Goal: Navigation & Orientation: Find specific page/section

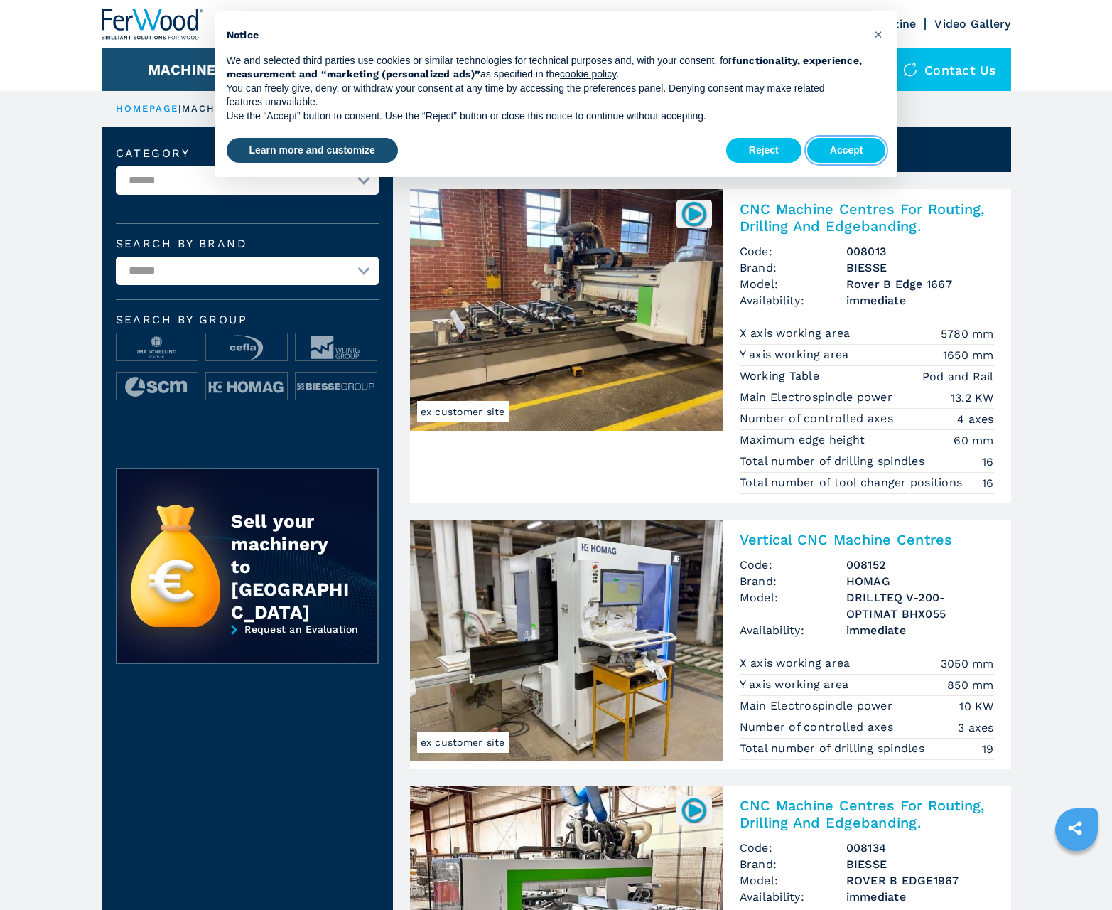
click at [846, 150] on button "Accept" at bounding box center [846, 151] width 79 height 26
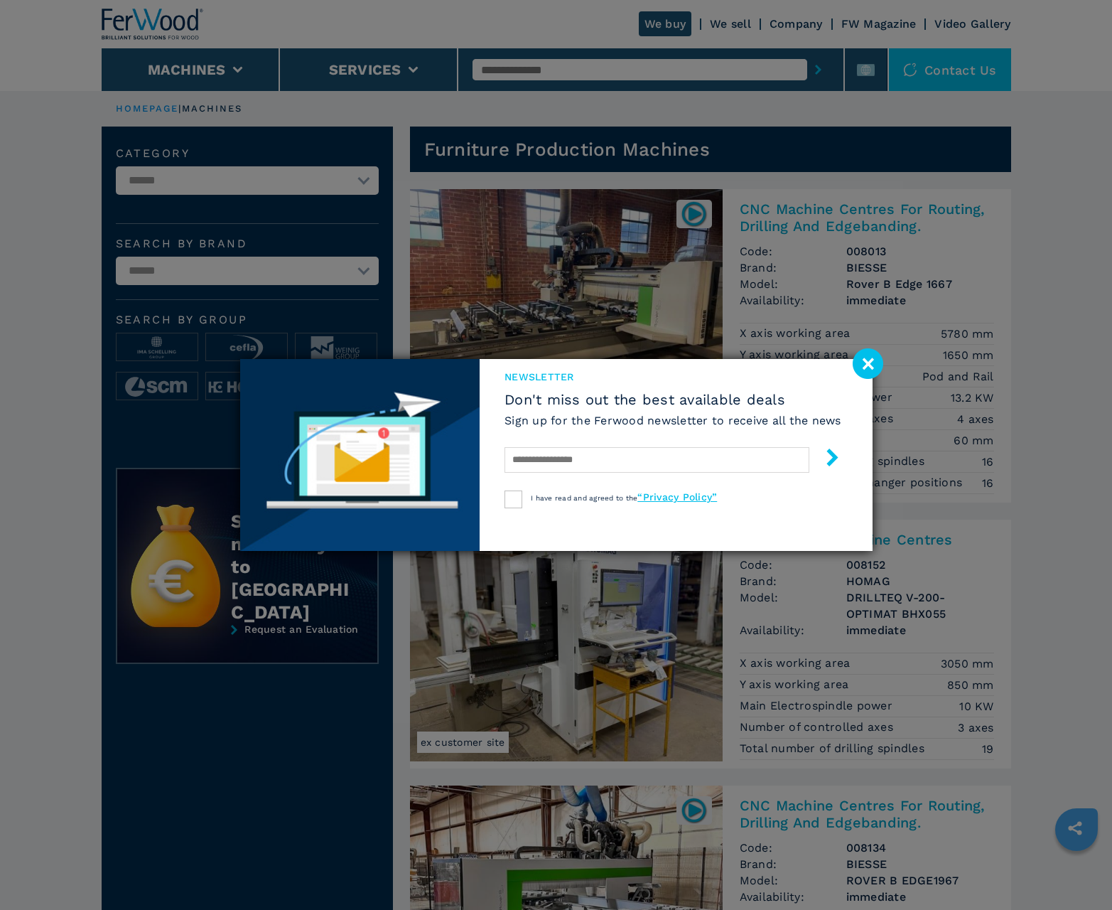
scroll to position [1421, 0]
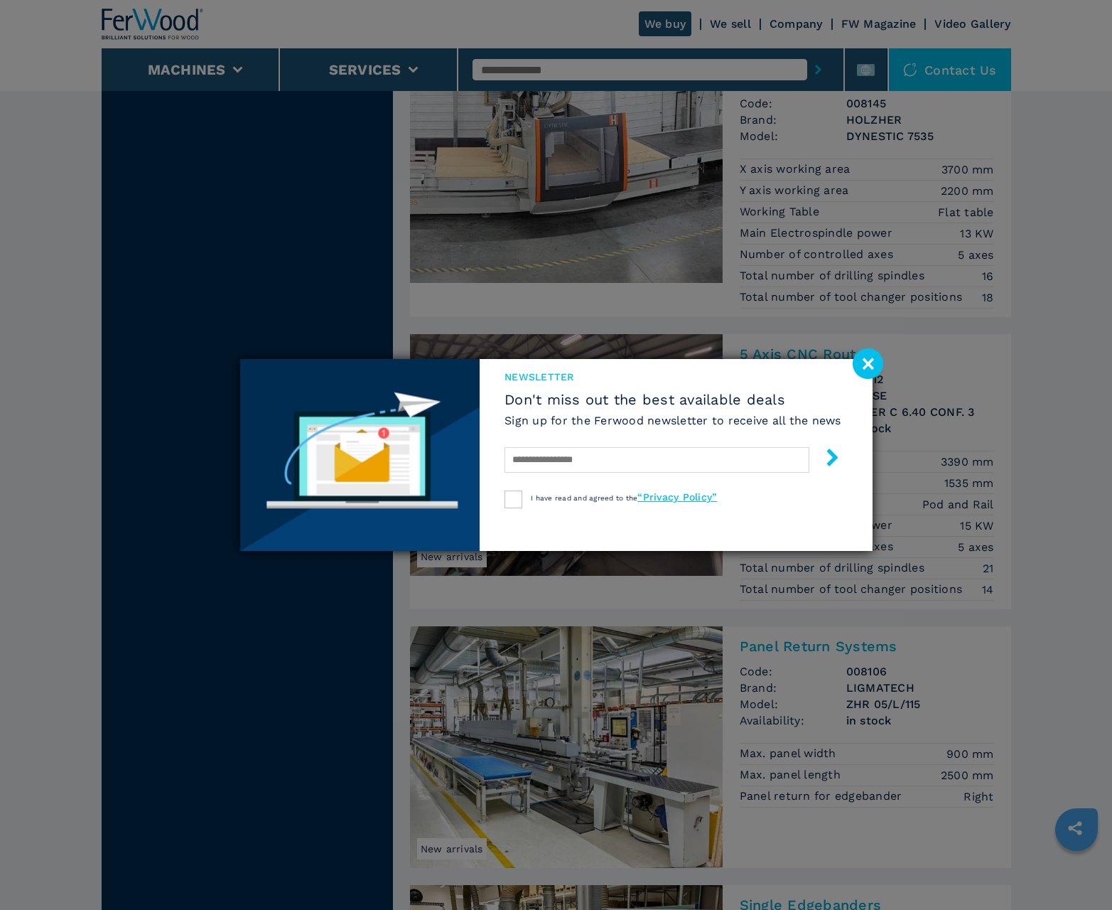
click at [868, 363] on image at bounding box center [868, 363] width 31 height 31
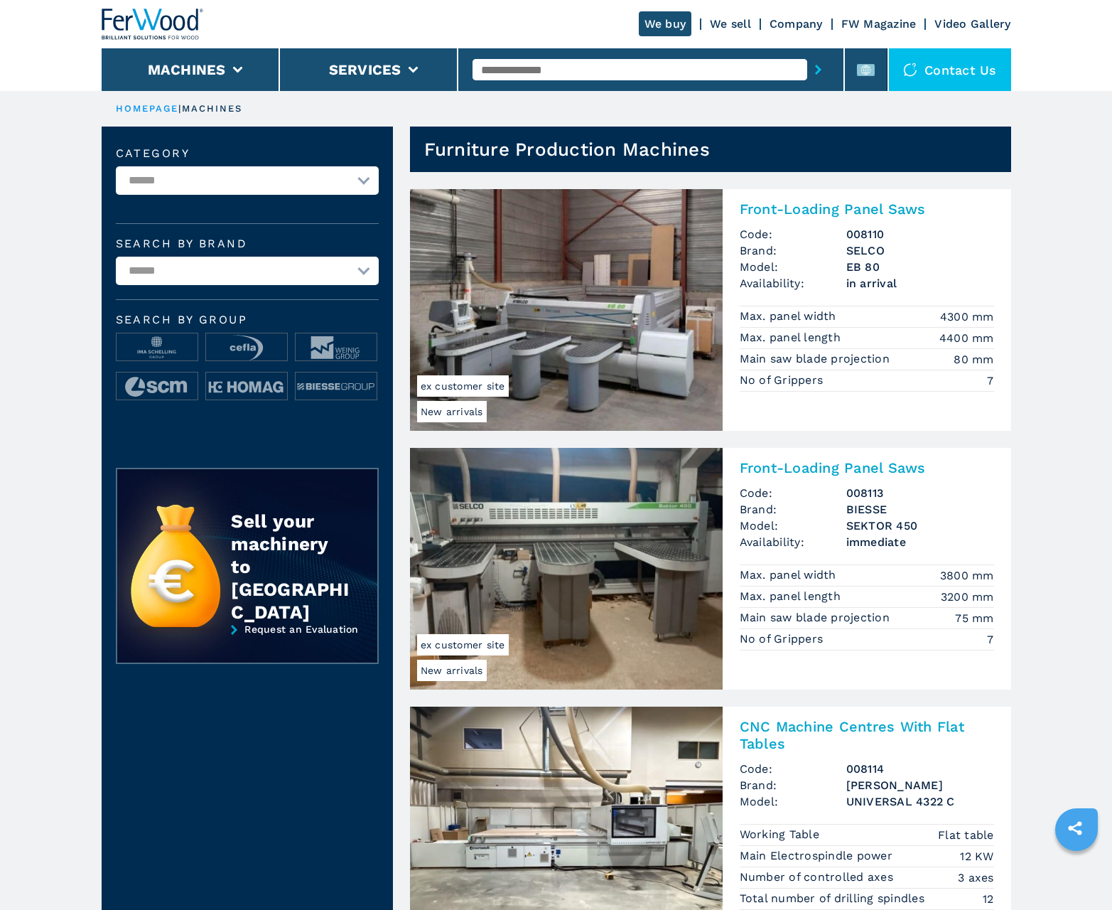
scroll to position [1421, 0]
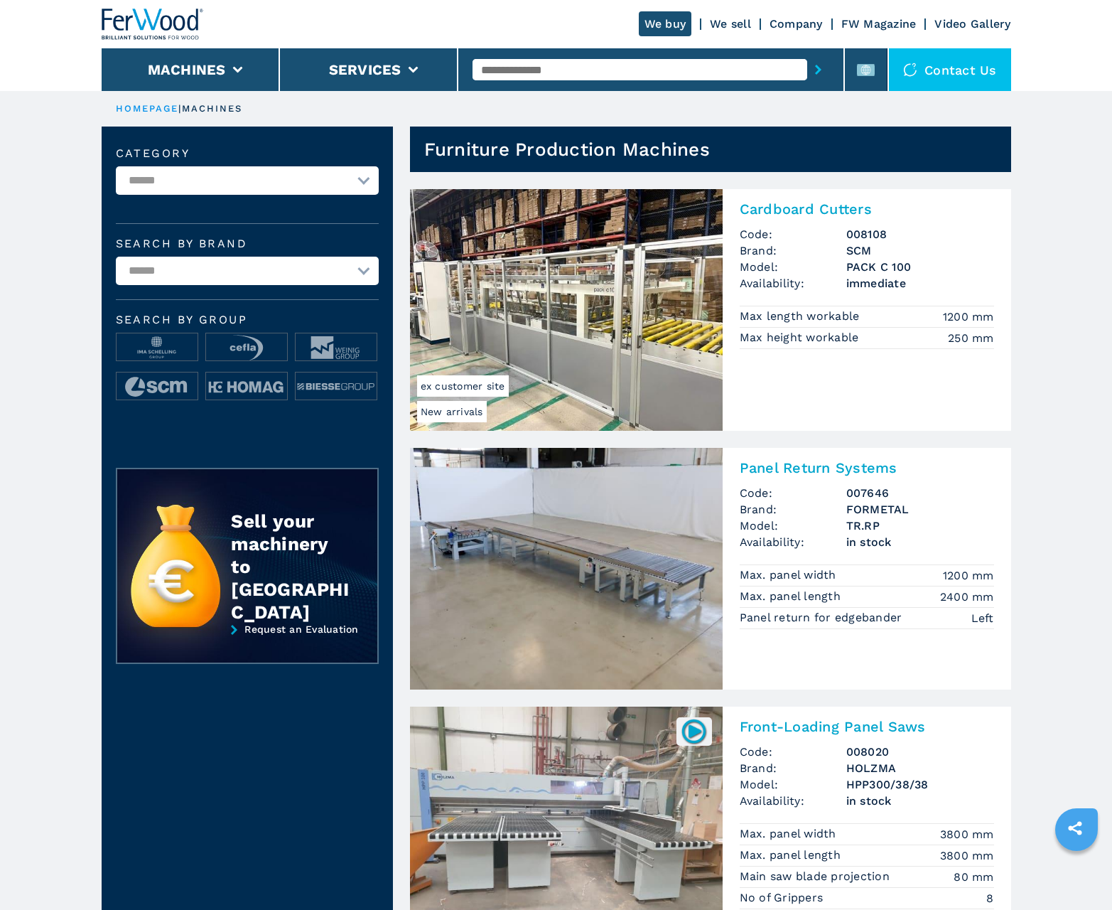
scroll to position [1421, 0]
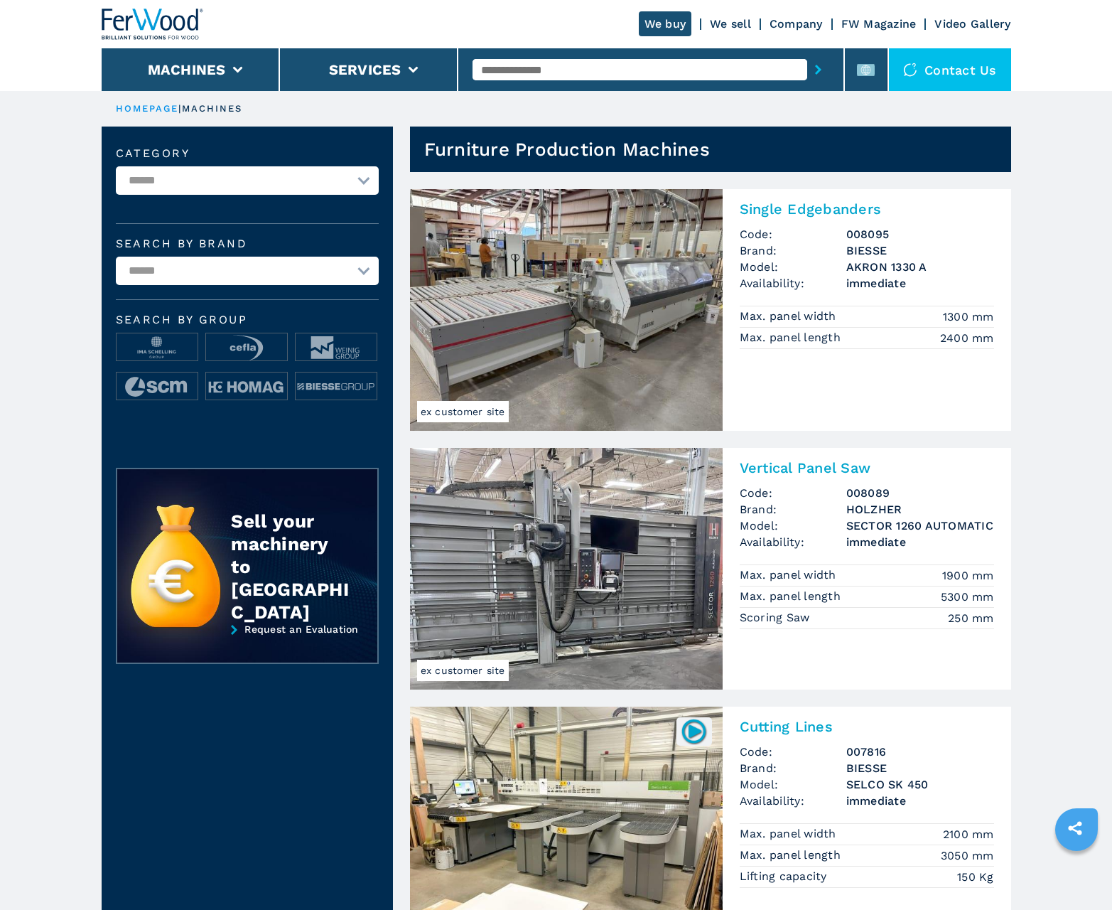
scroll to position [1421, 0]
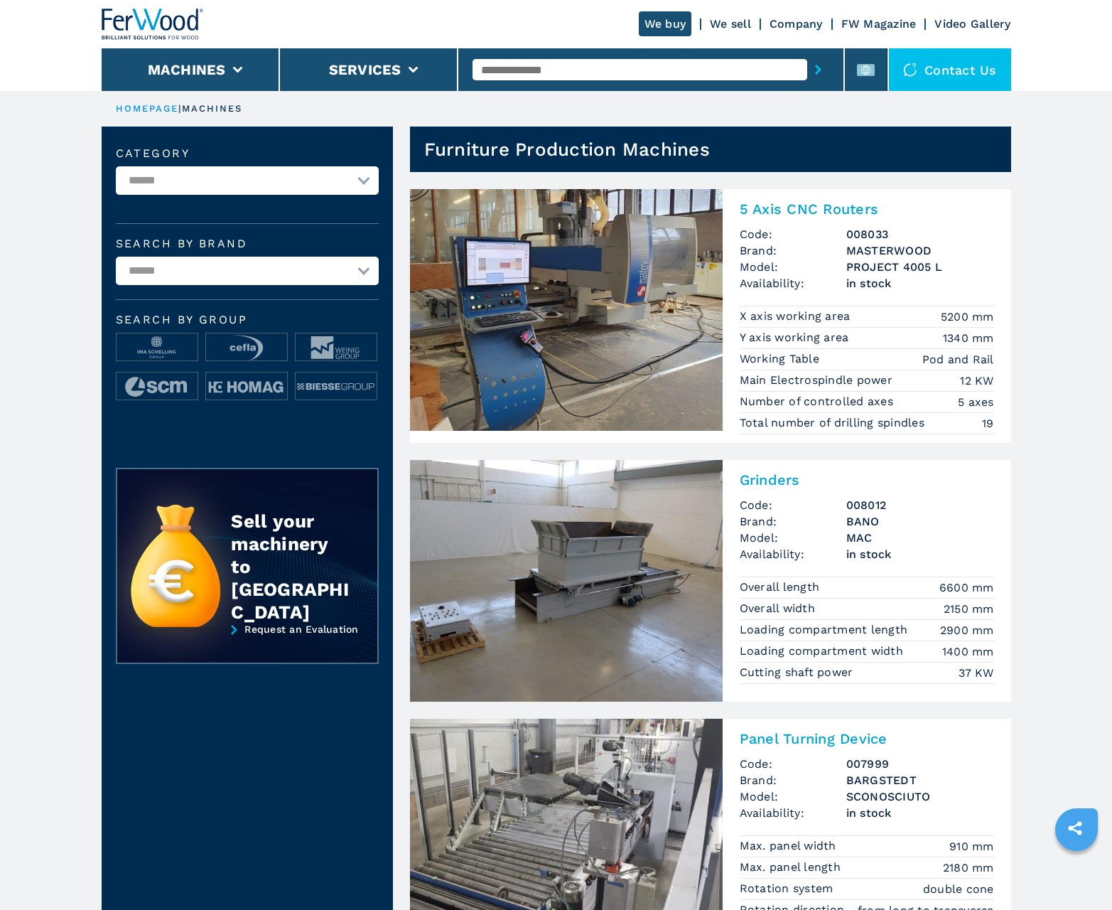
scroll to position [1421, 0]
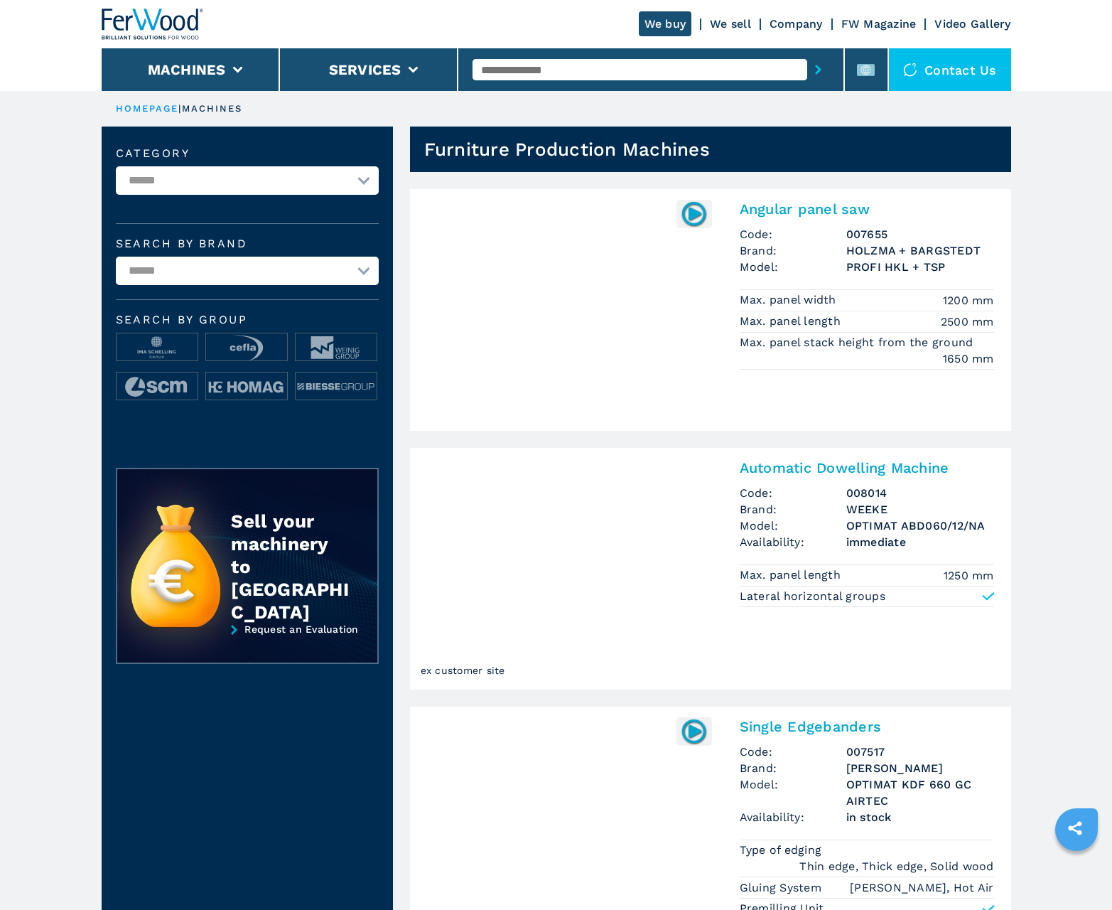
scroll to position [1421, 0]
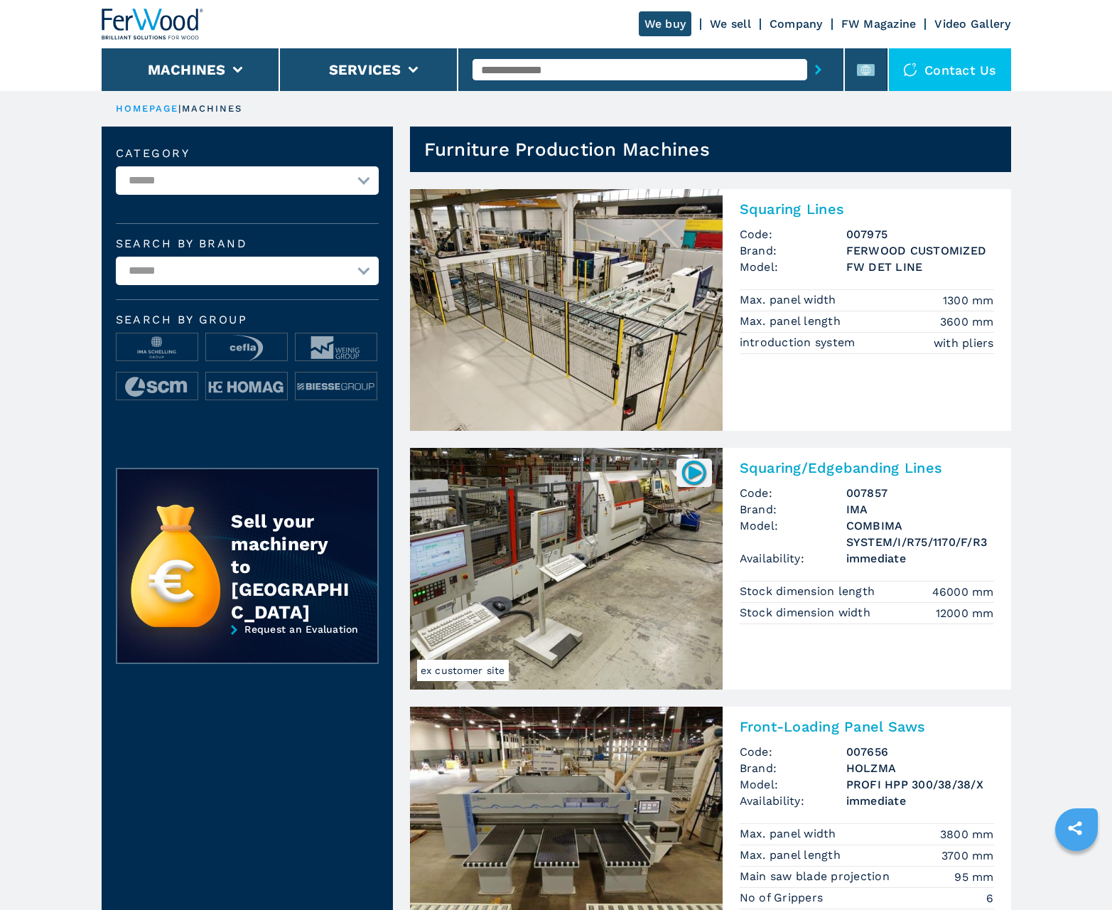
scroll to position [1421, 0]
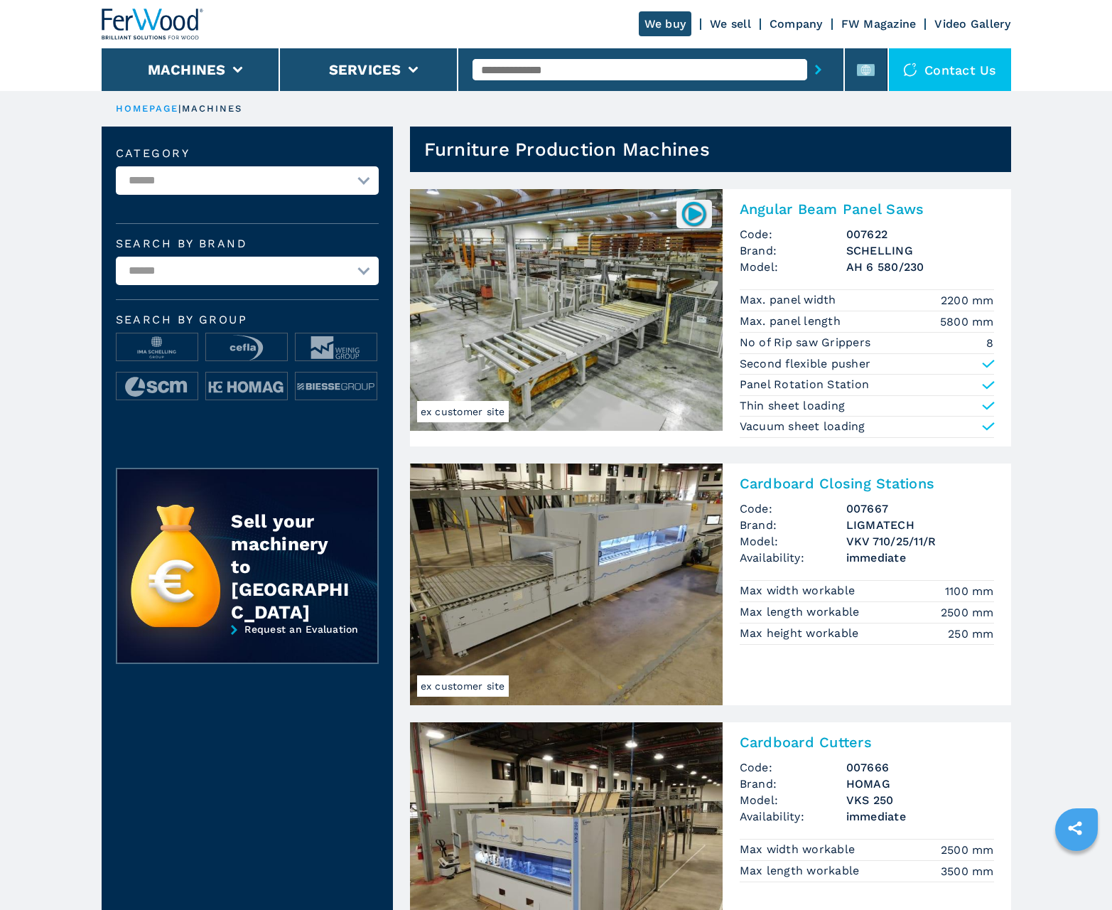
scroll to position [1421, 0]
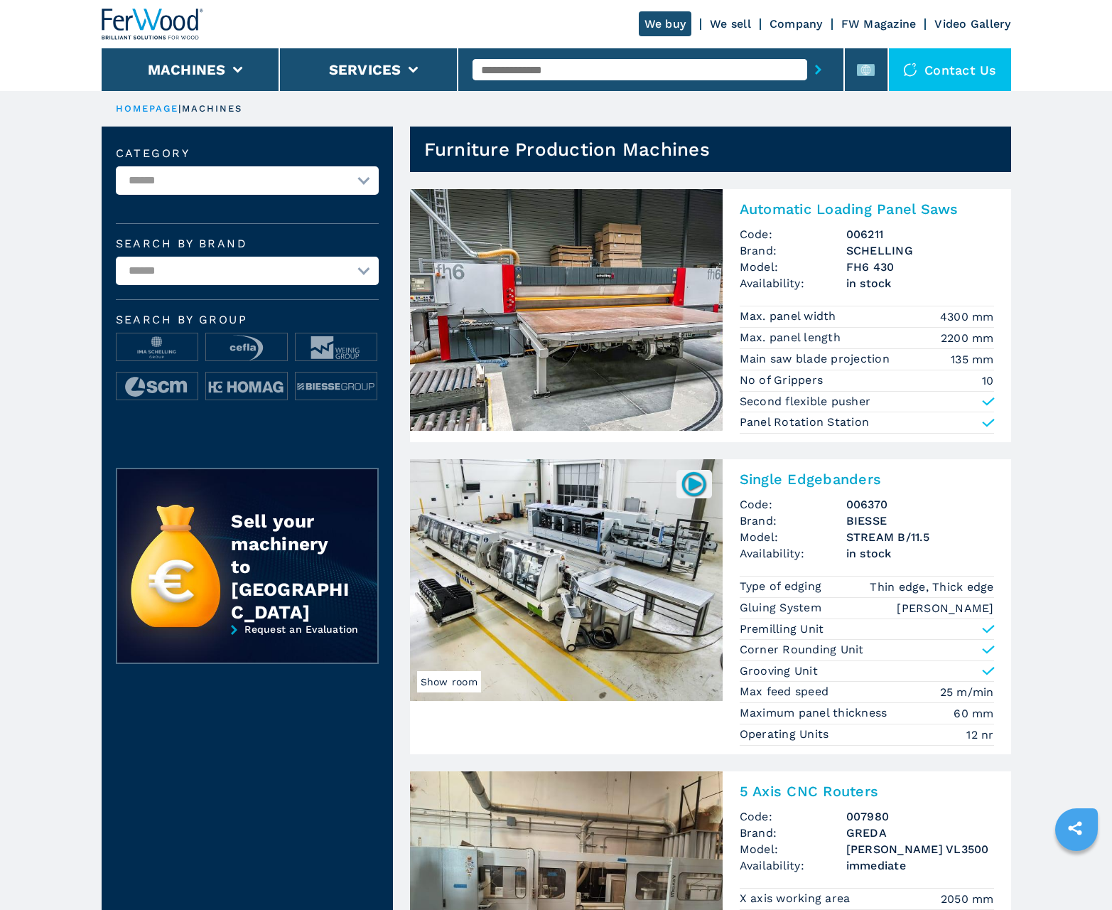
scroll to position [1421, 0]
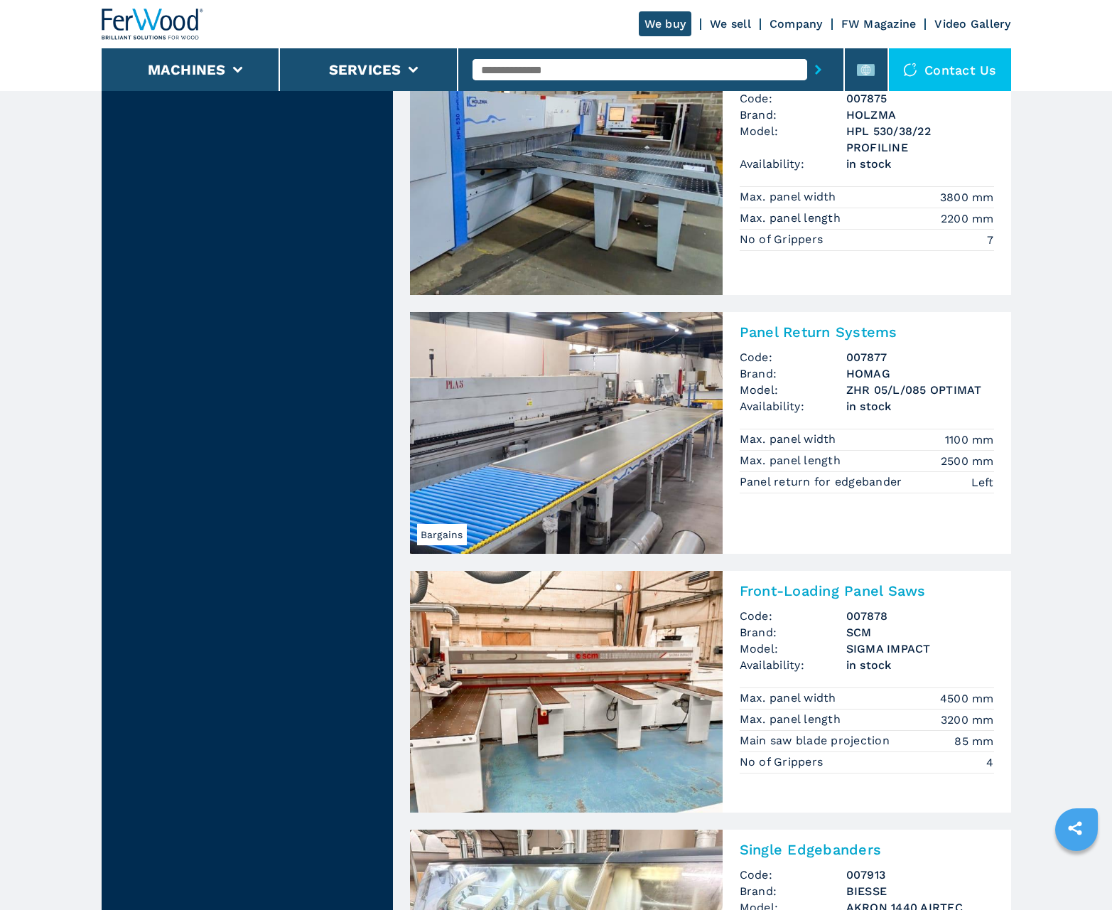
scroll to position [2776, 0]
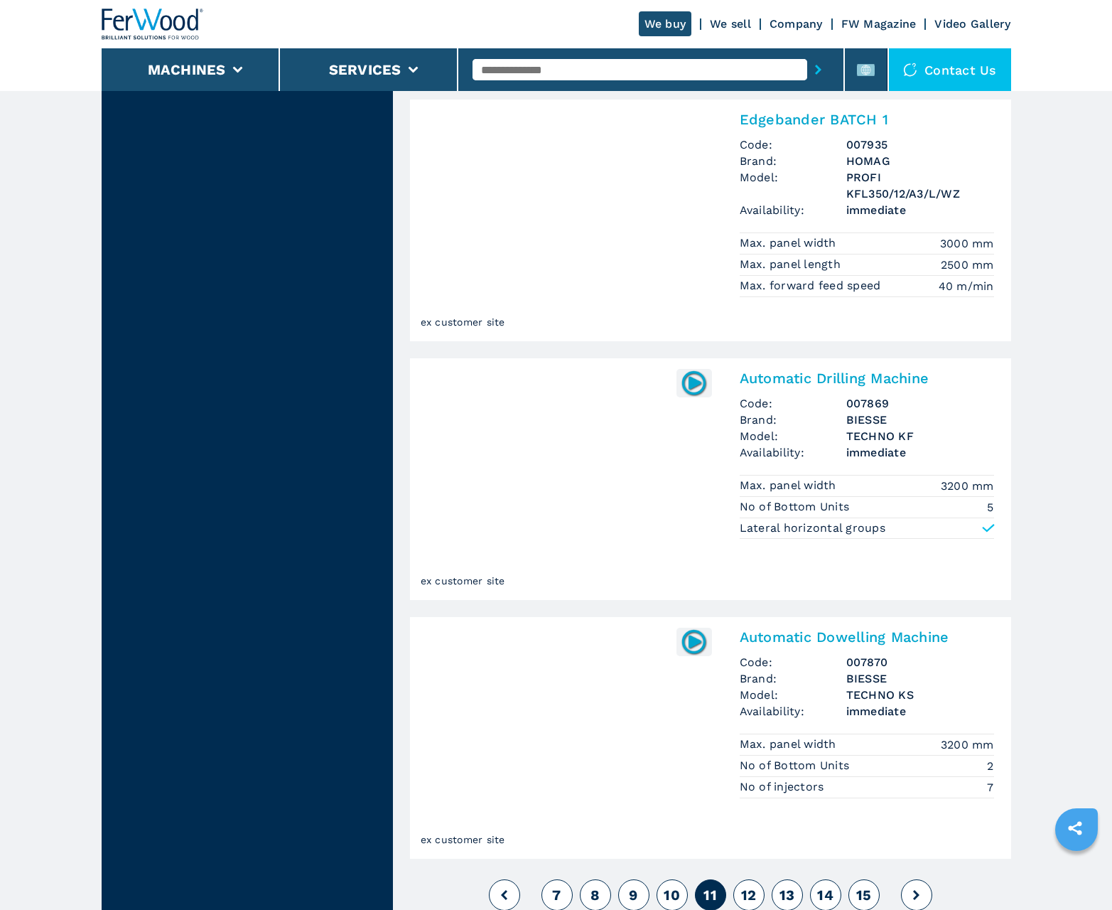
click at [748, 894] on span "12" at bounding box center [749, 894] width 16 height 17
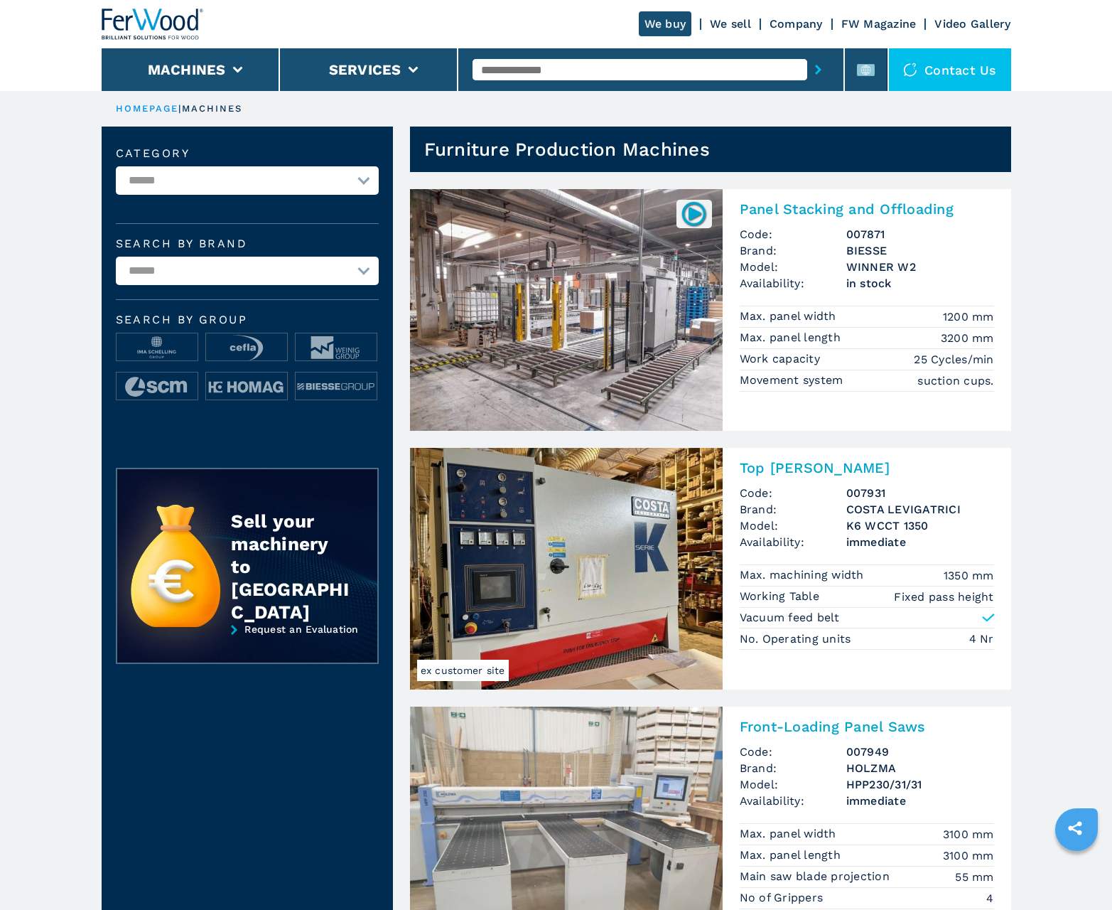
scroll to position [1421, 0]
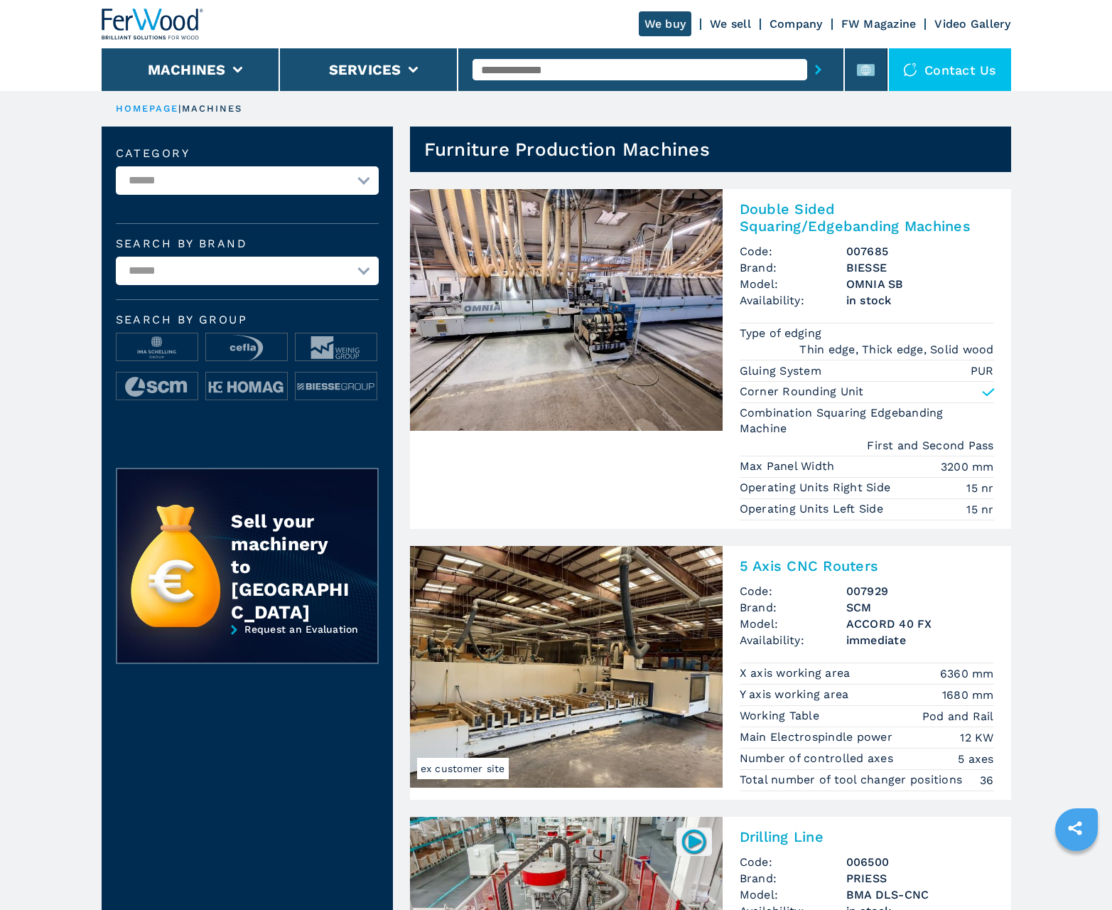
scroll to position [1421, 0]
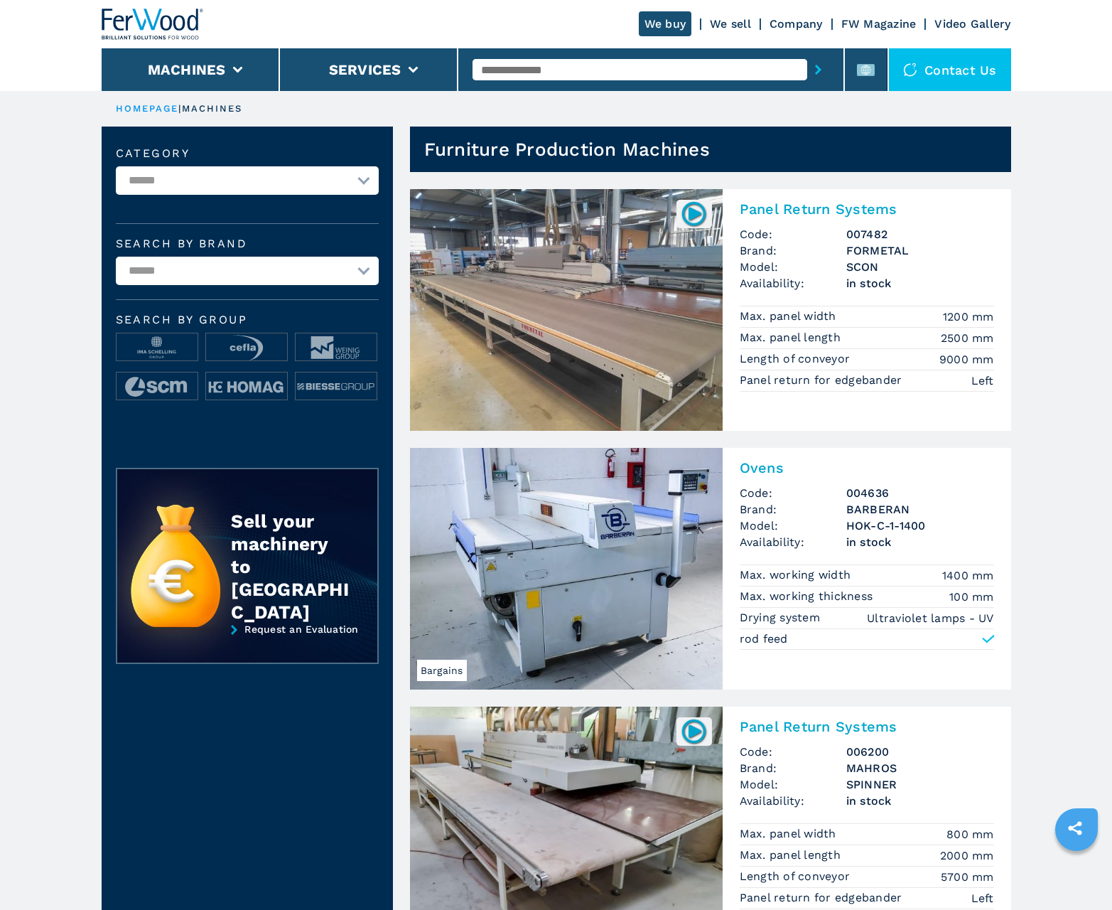
scroll to position [1421, 0]
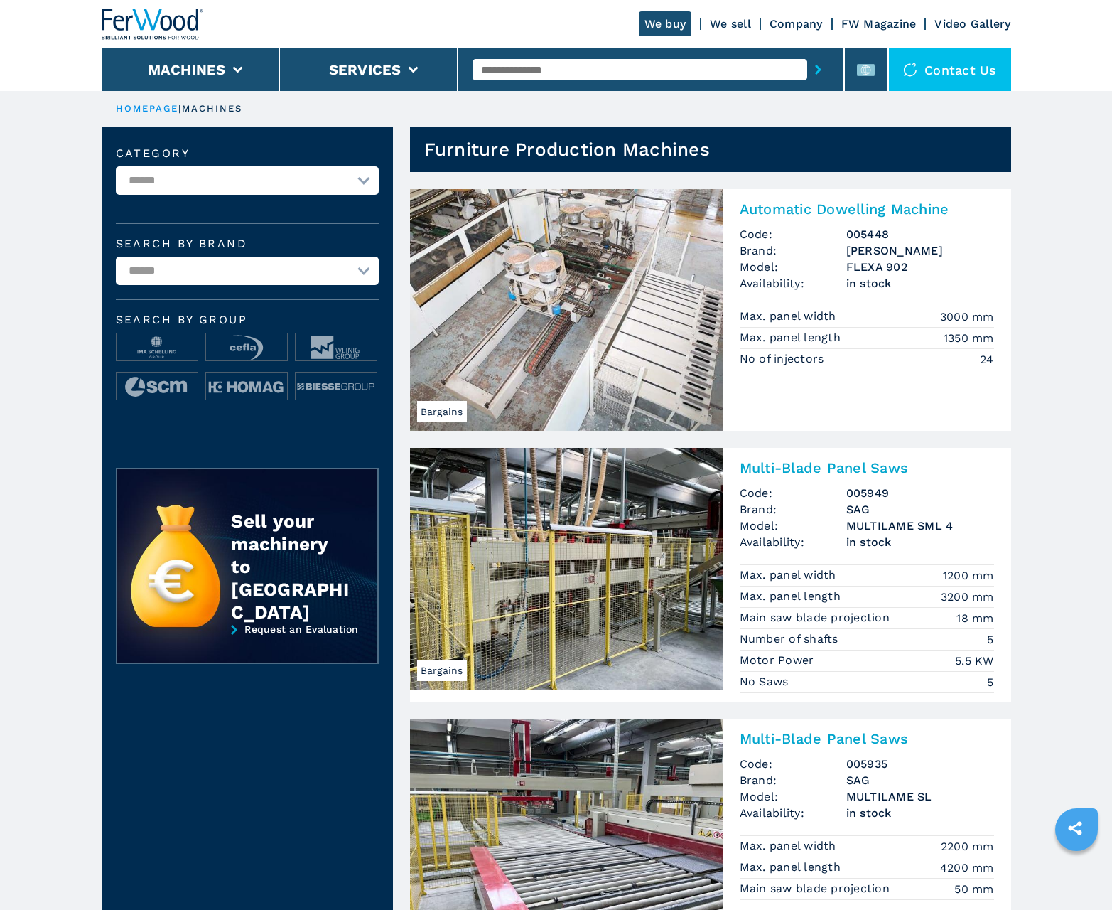
scroll to position [1421, 0]
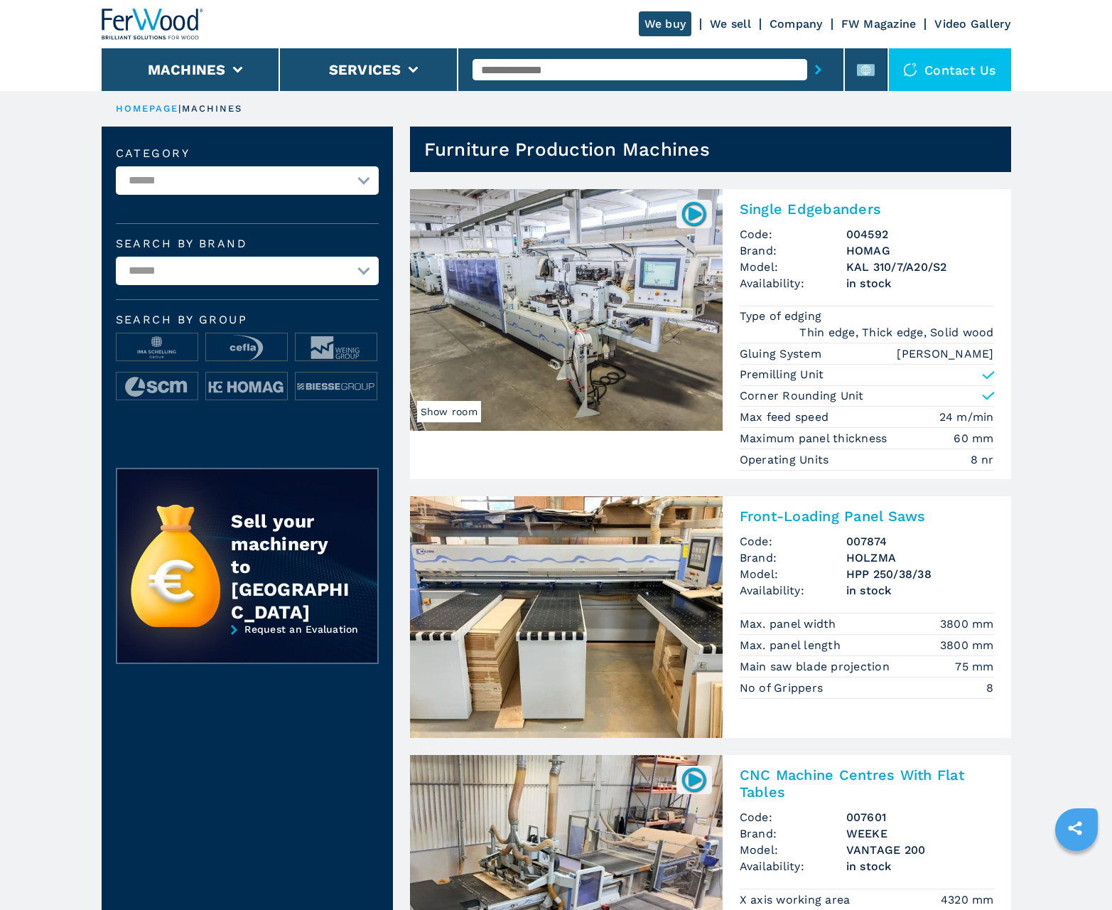
scroll to position [1421, 0]
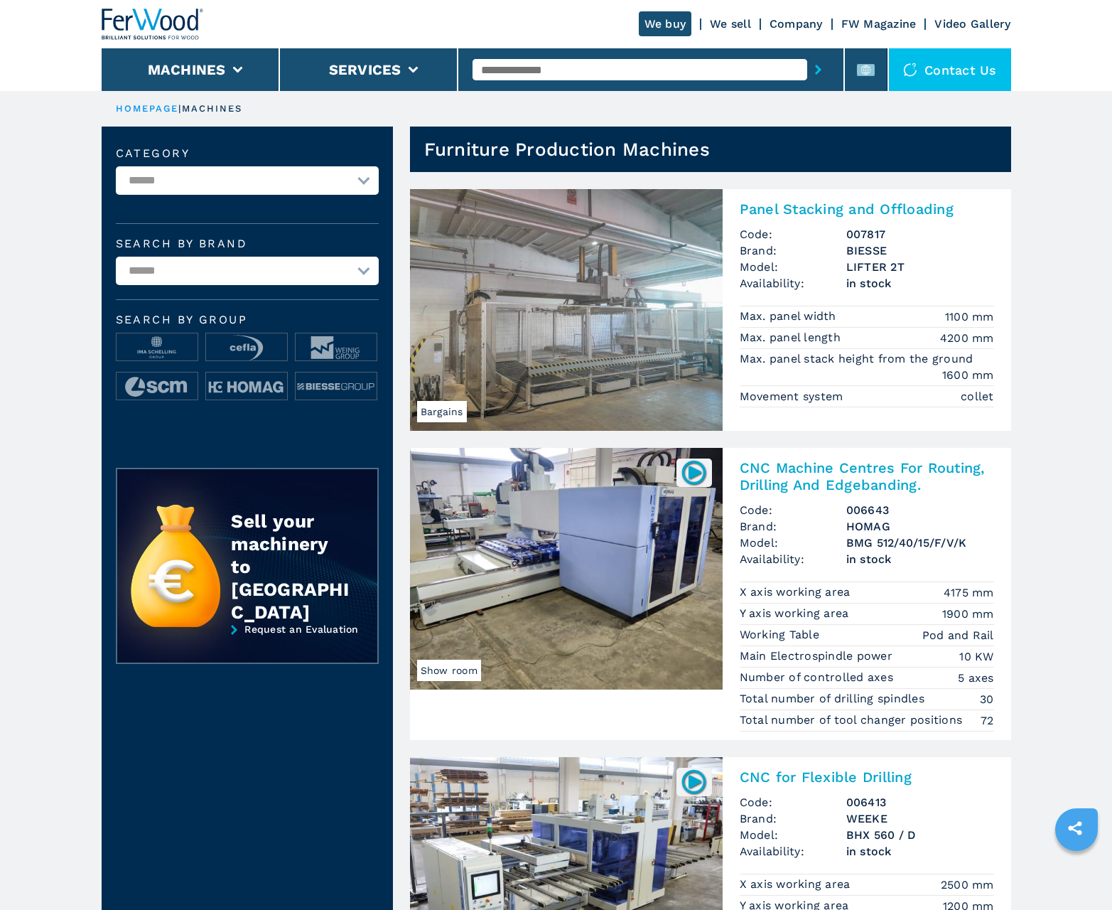
scroll to position [1421, 0]
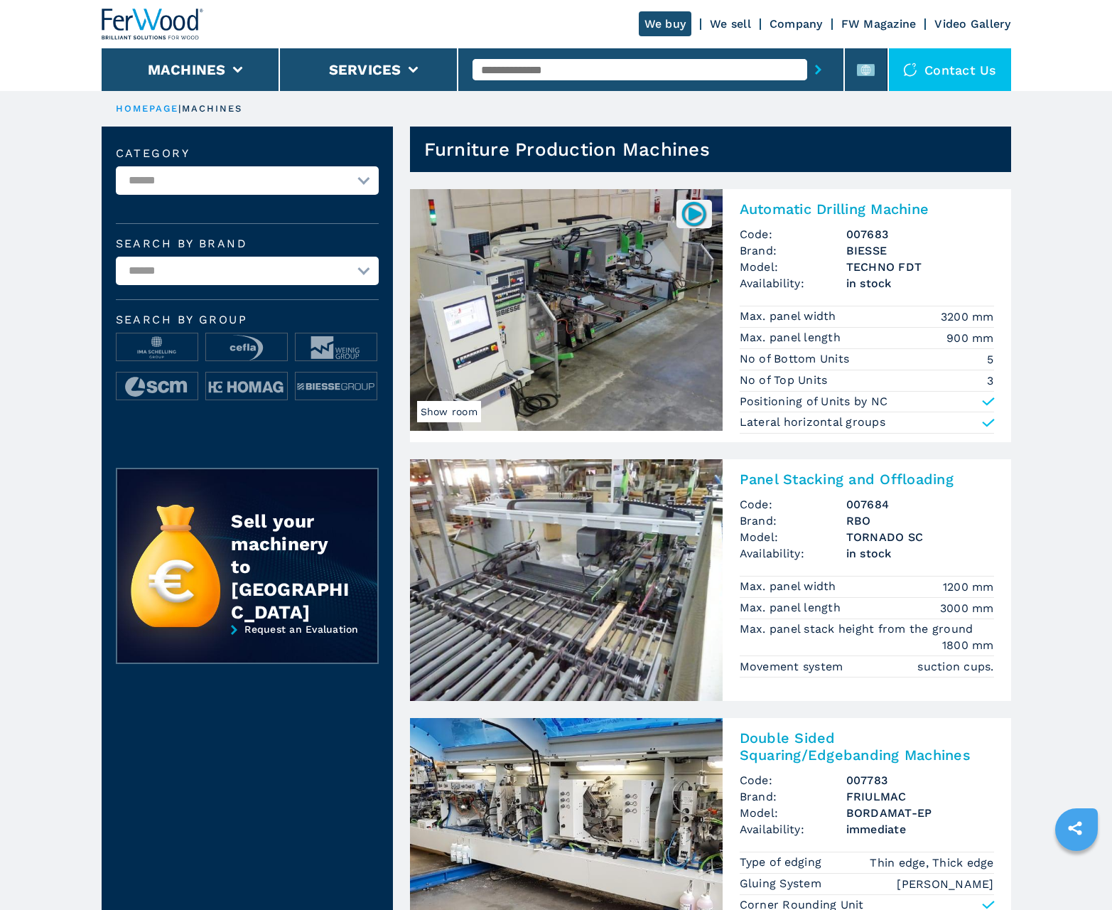
scroll to position [1421, 0]
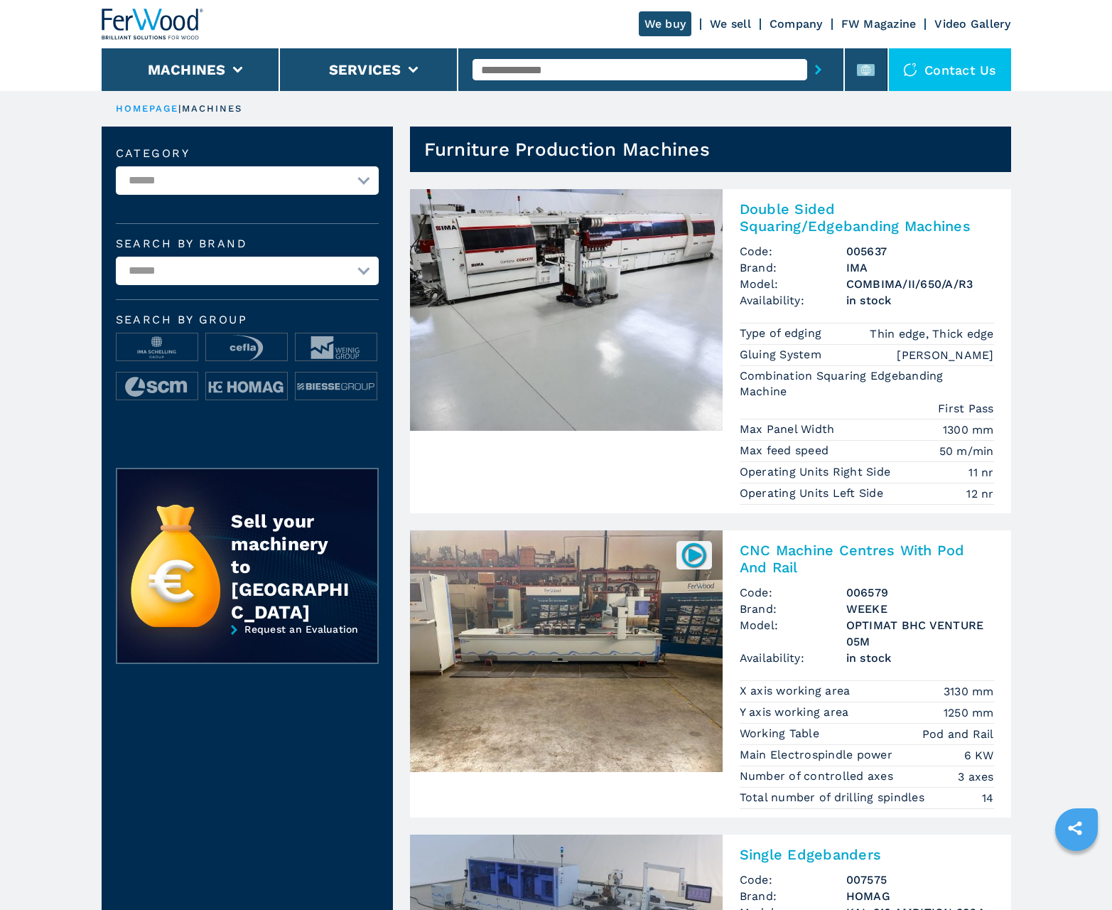
scroll to position [1421, 0]
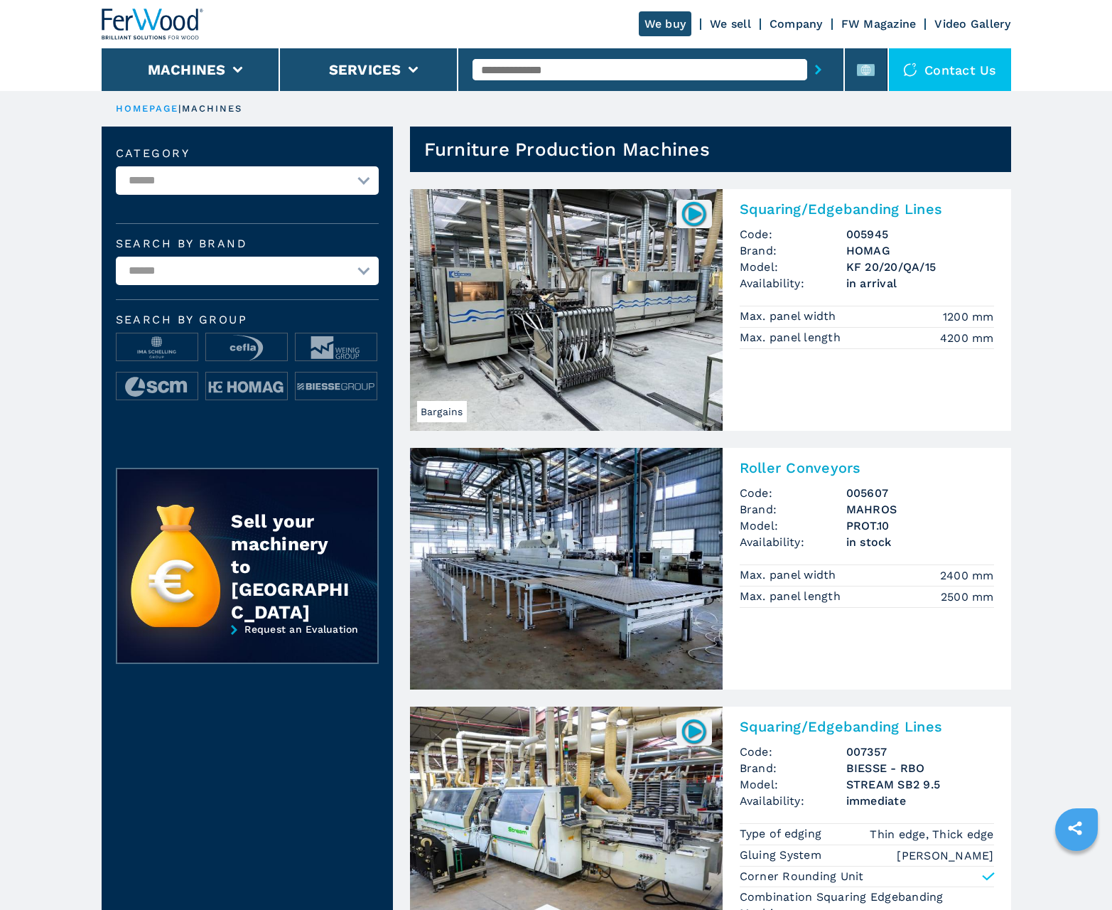
scroll to position [1421, 0]
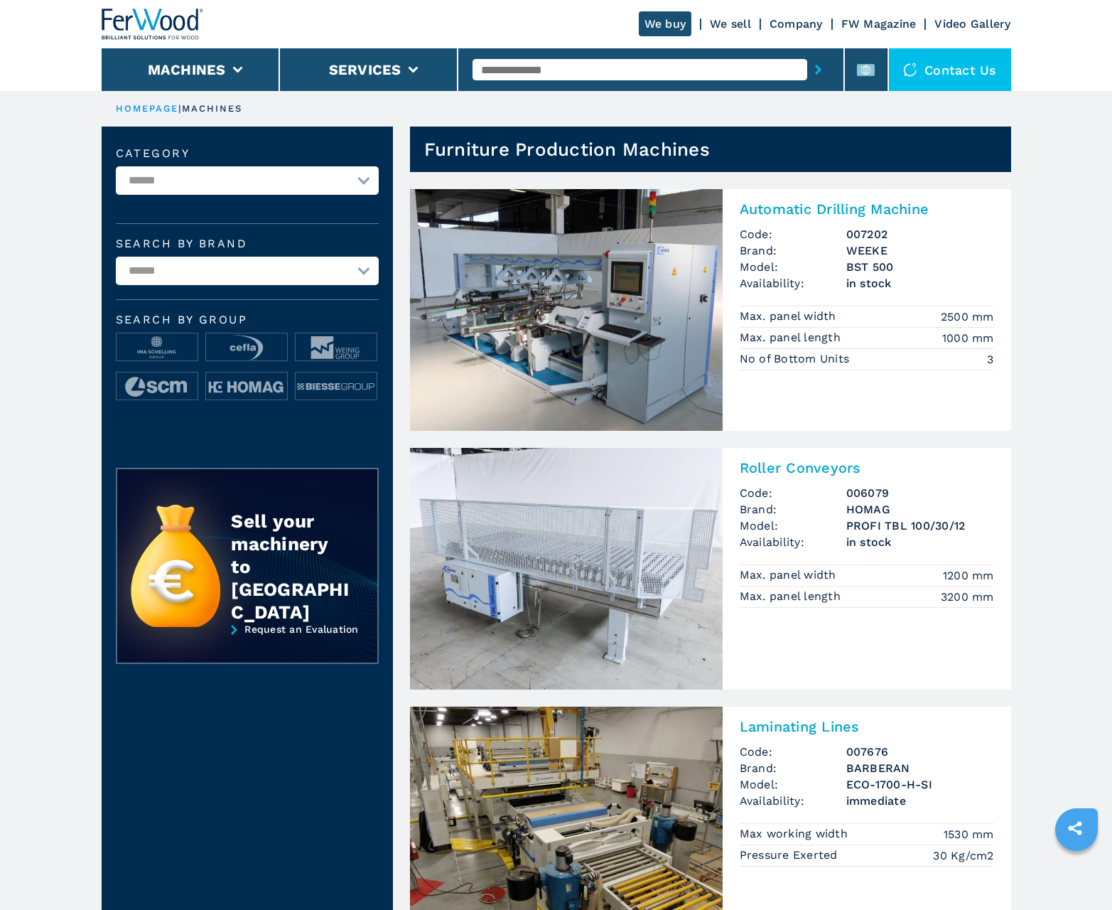
scroll to position [1421, 0]
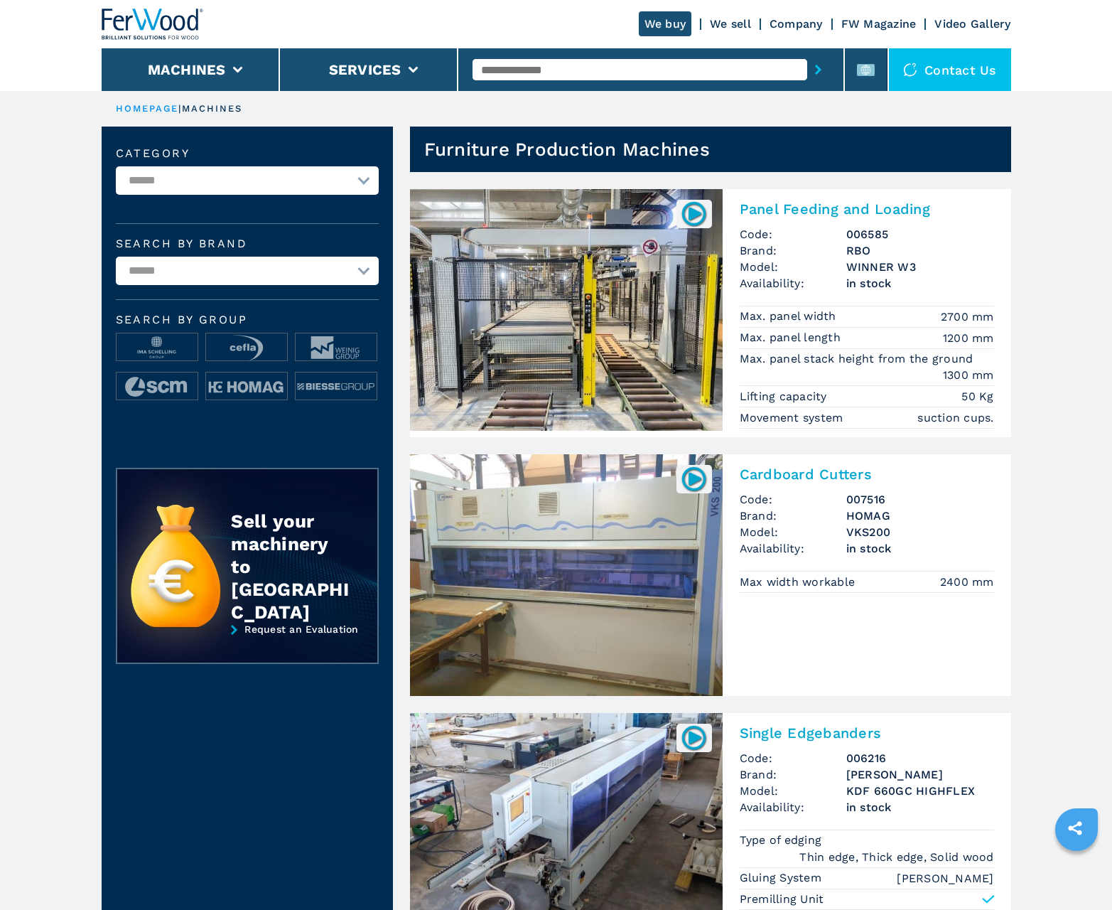
scroll to position [1421, 0]
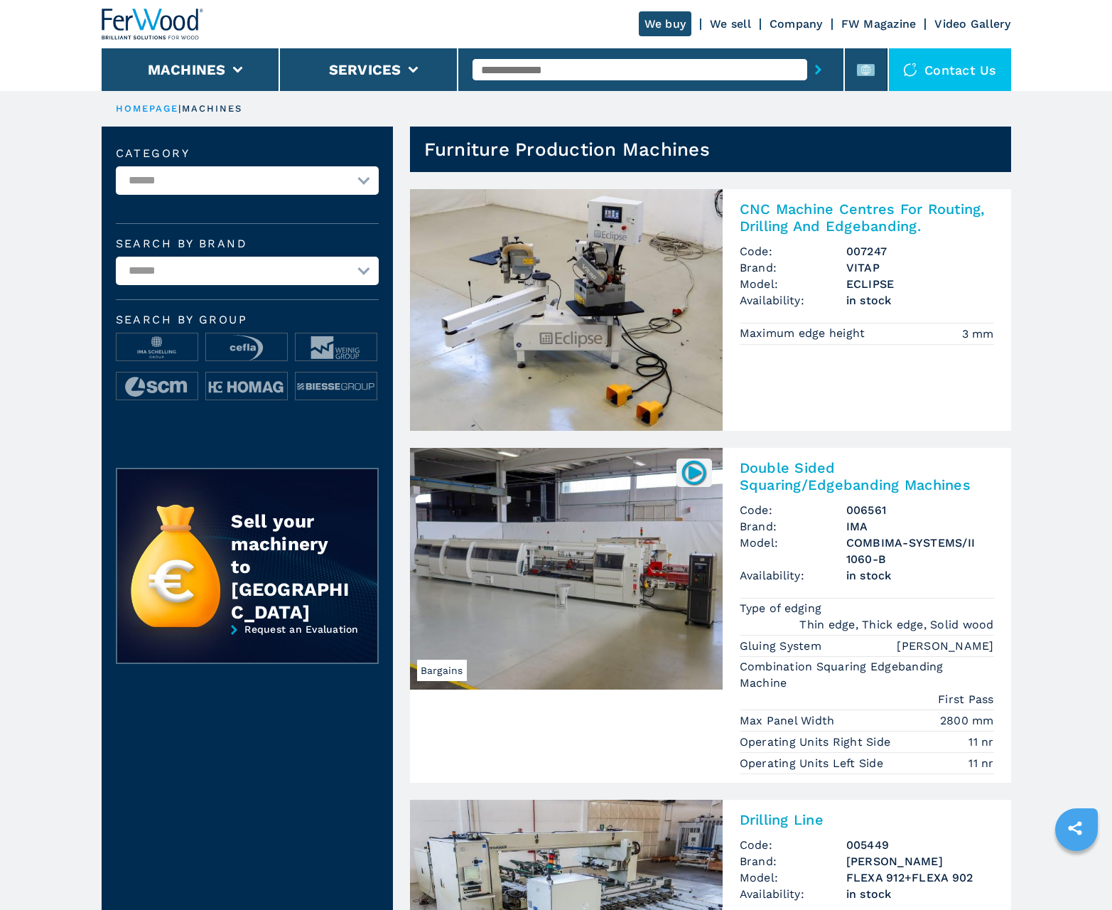
scroll to position [1421, 0]
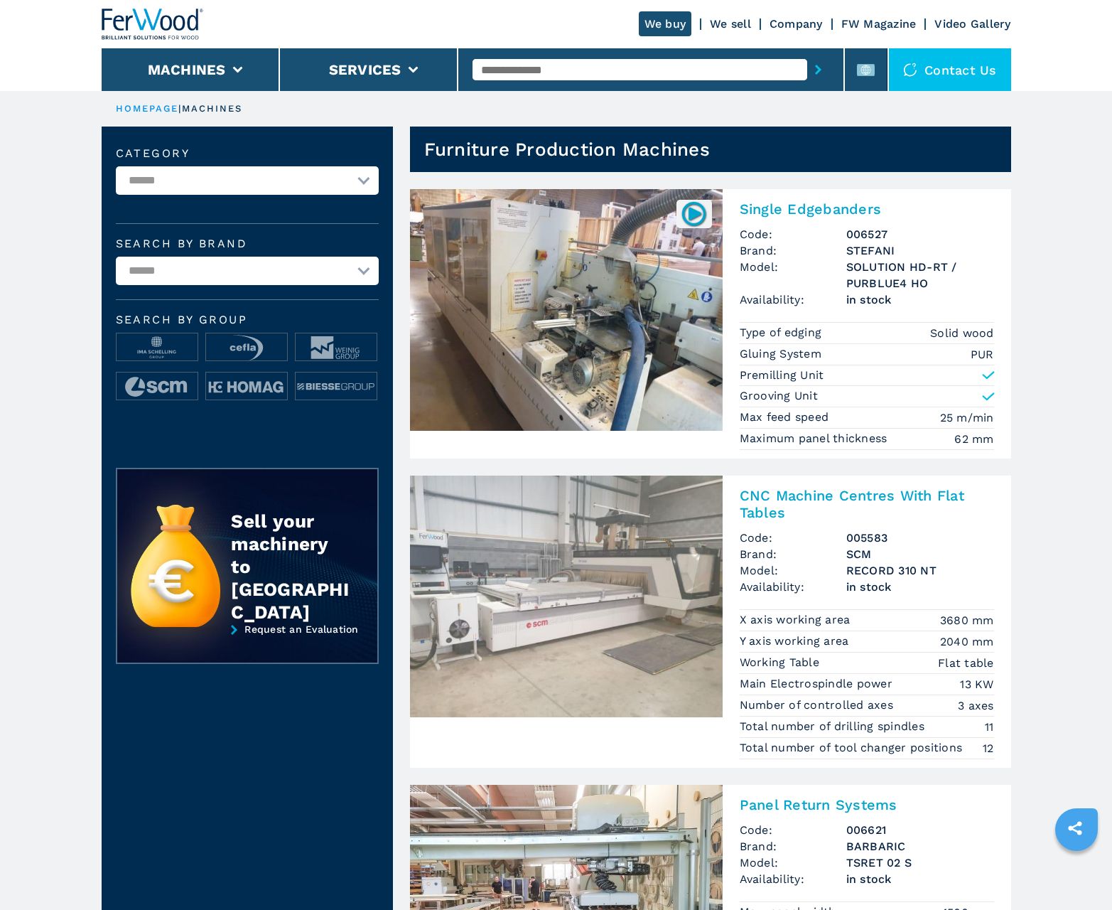
scroll to position [1421, 0]
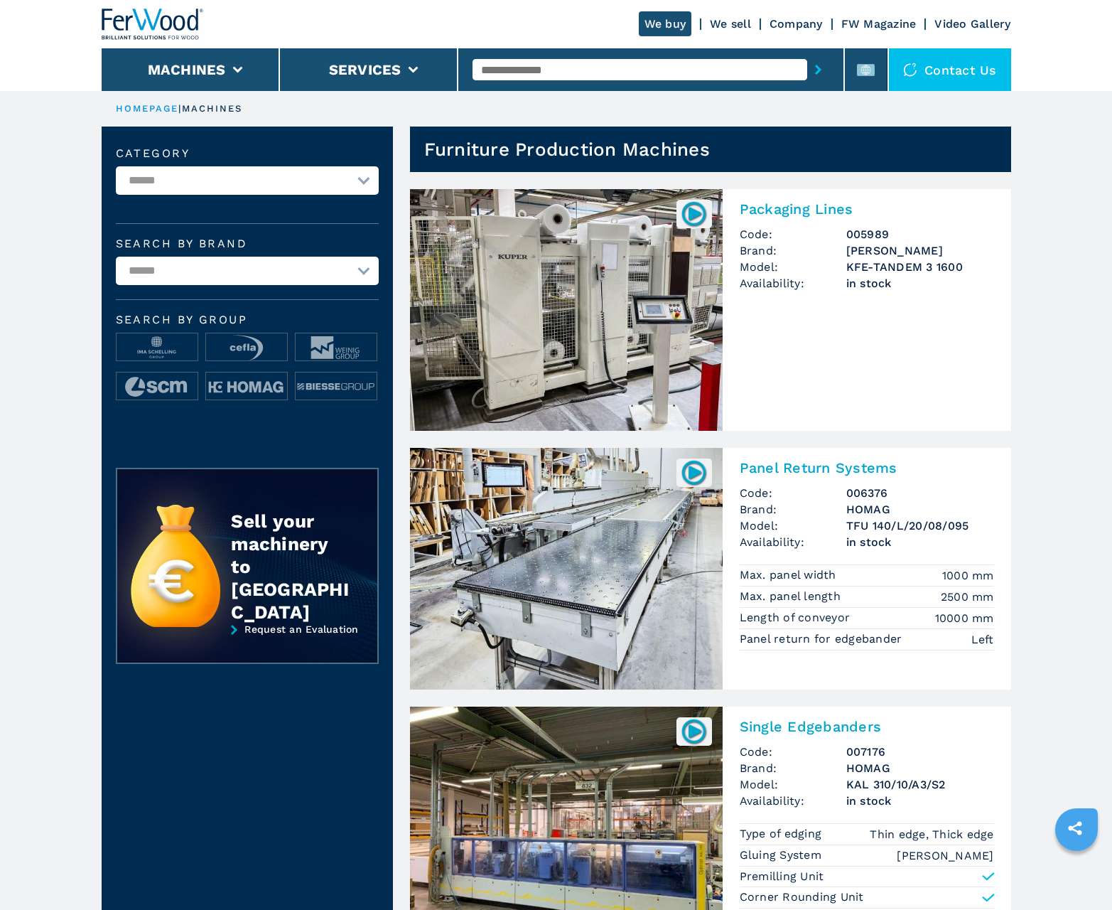
scroll to position [1421, 0]
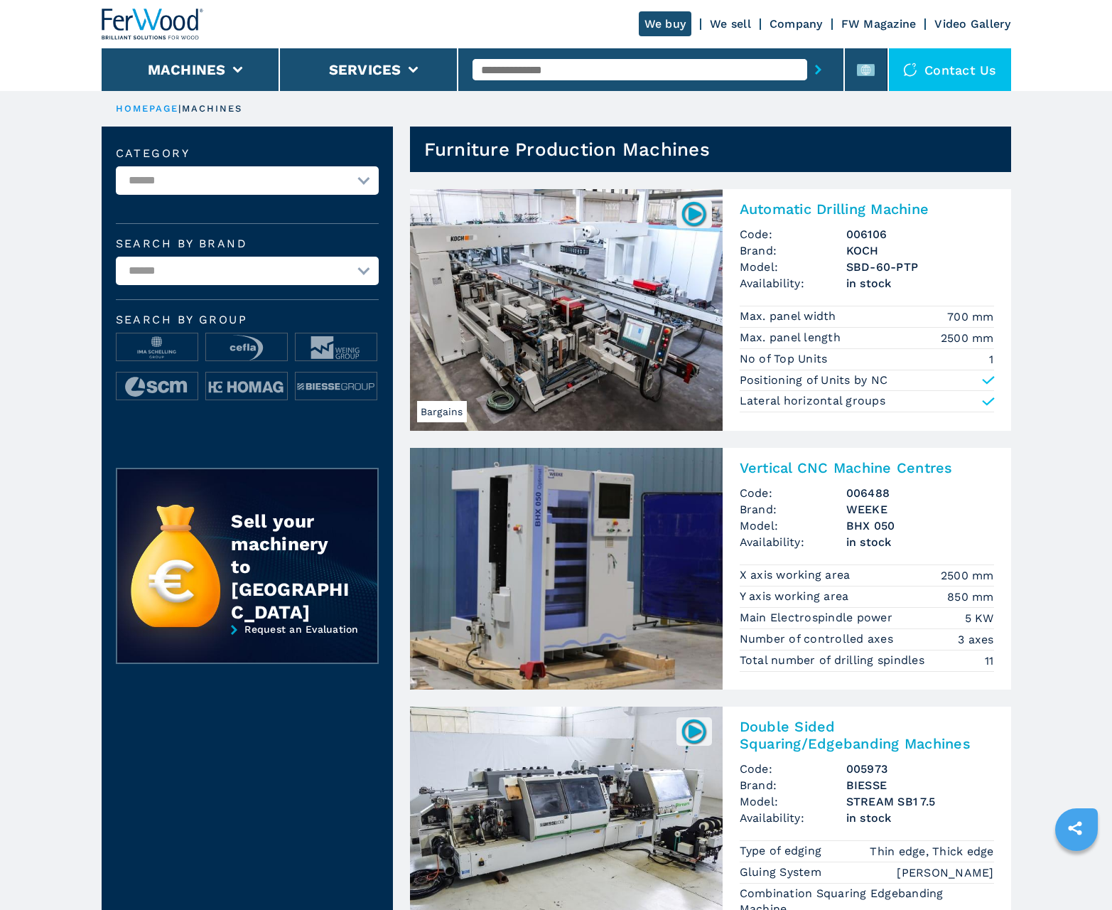
scroll to position [1421, 0]
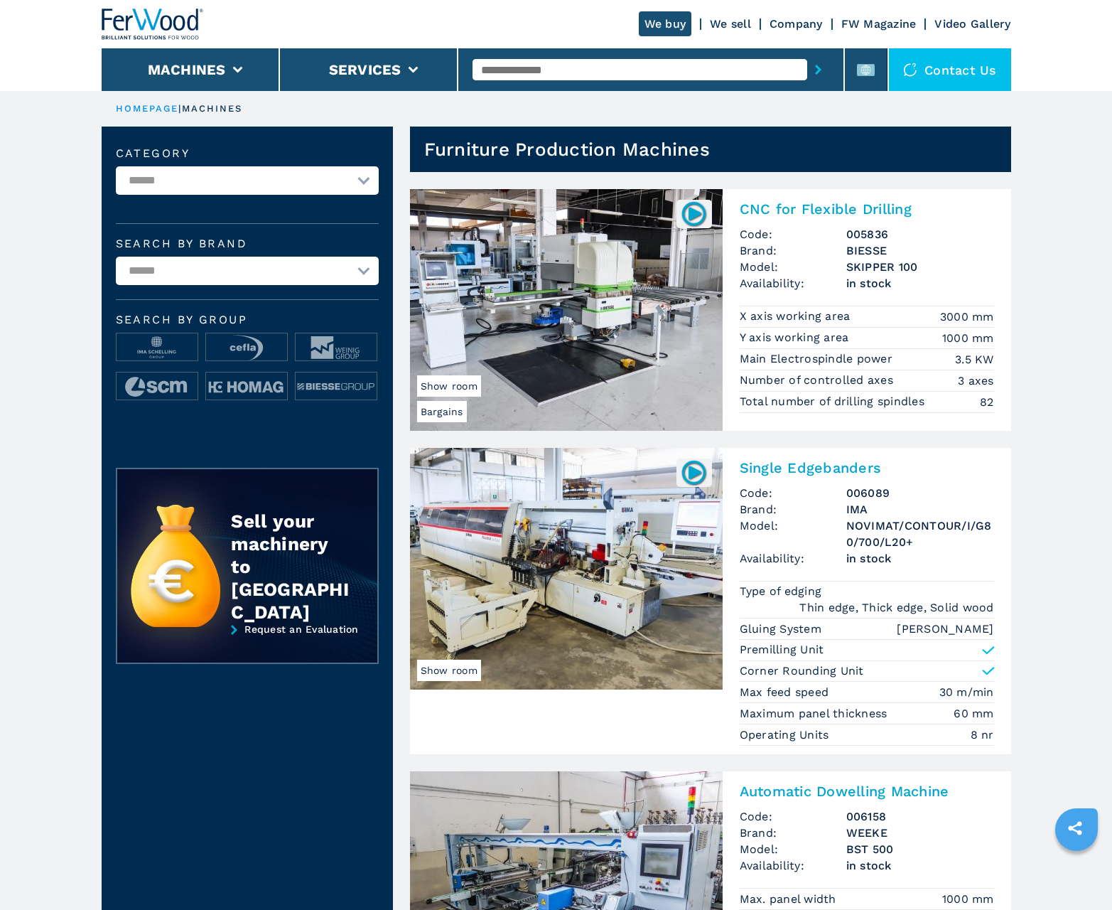
scroll to position [1421, 0]
